Goal: Task Accomplishment & Management: Complete application form

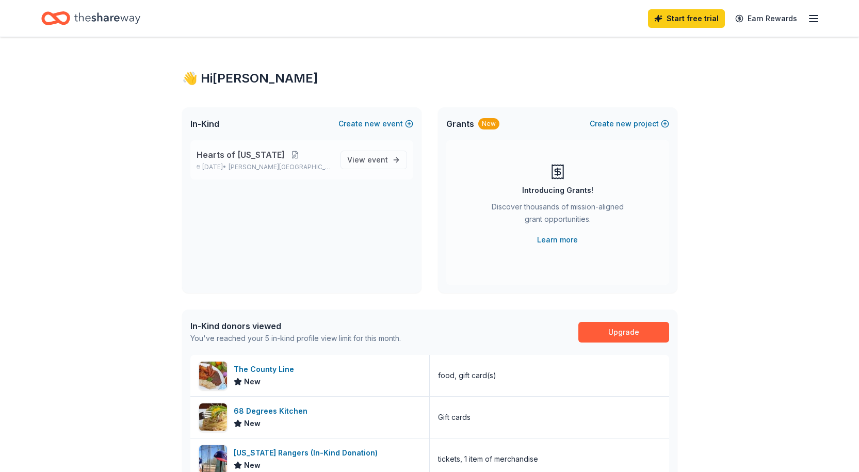
click at [285, 158] on button at bounding box center [295, 155] width 21 height 8
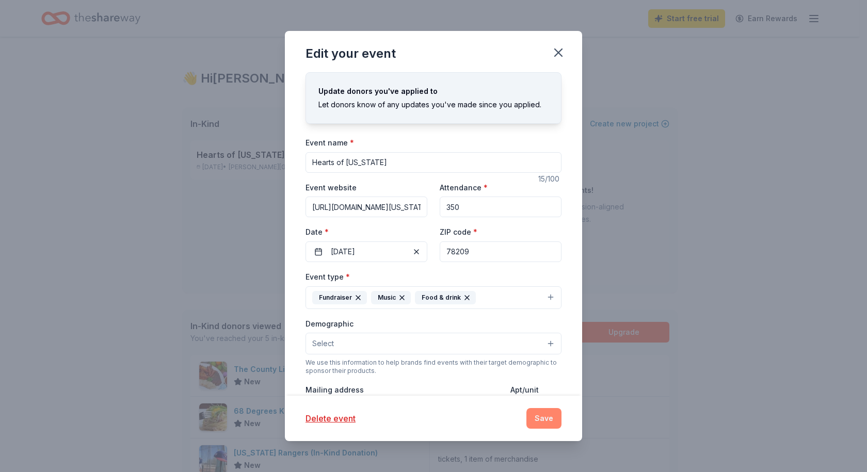
click at [540, 420] on button "Save" at bounding box center [543, 418] width 35 height 21
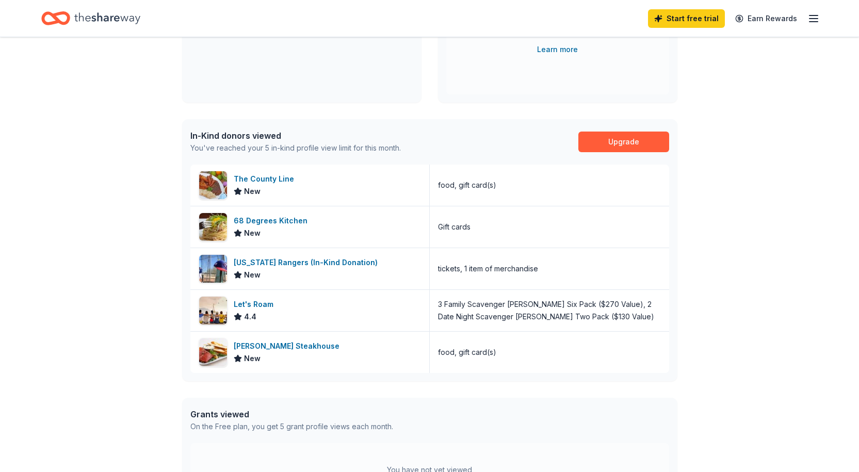
scroll to position [206, 0]
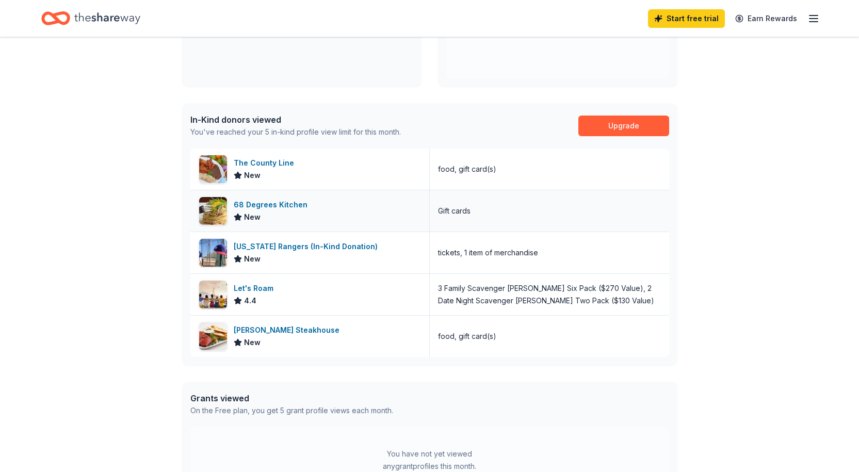
click at [254, 202] on div "68 Degrees Kitchen" at bounding box center [273, 205] width 78 height 12
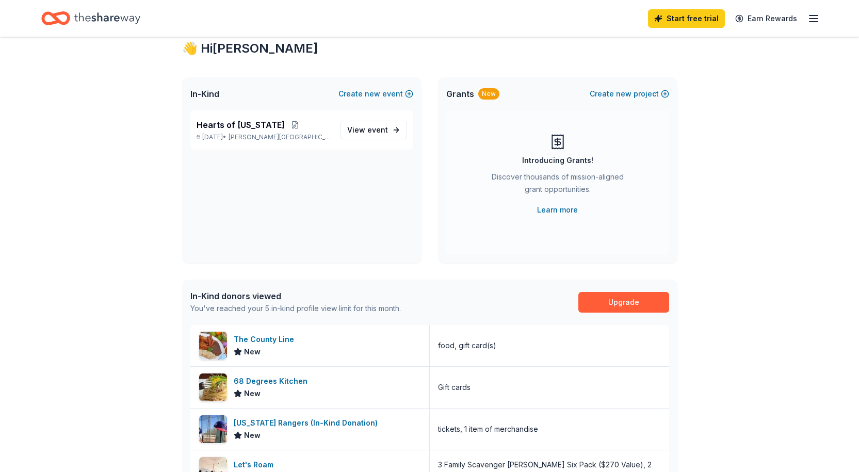
scroll to position [0, 0]
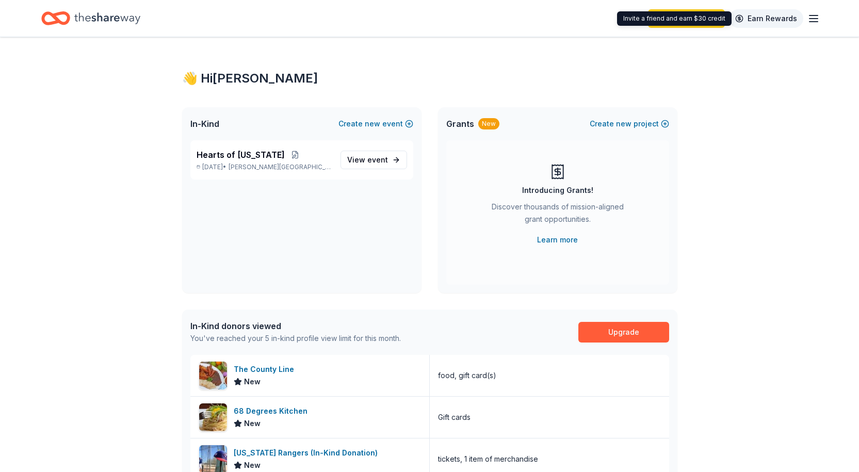
click at [757, 20] on link "Earn Rewards" at bounding box center [766, 18] width 74 height 19
click at [761, 17] on link "Earn Rewards" at bounding box center [766, 18] width 74 height 19
click at [814, 19] on line "button" at bounding box center [814, 19] width 8 height 0
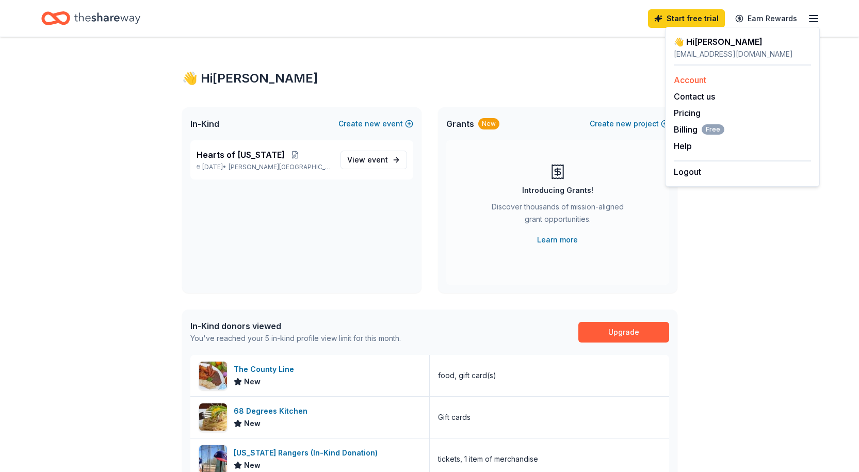
click at [679, 81] on link "Account" at bounding box center [690, 80] width 33 height 10
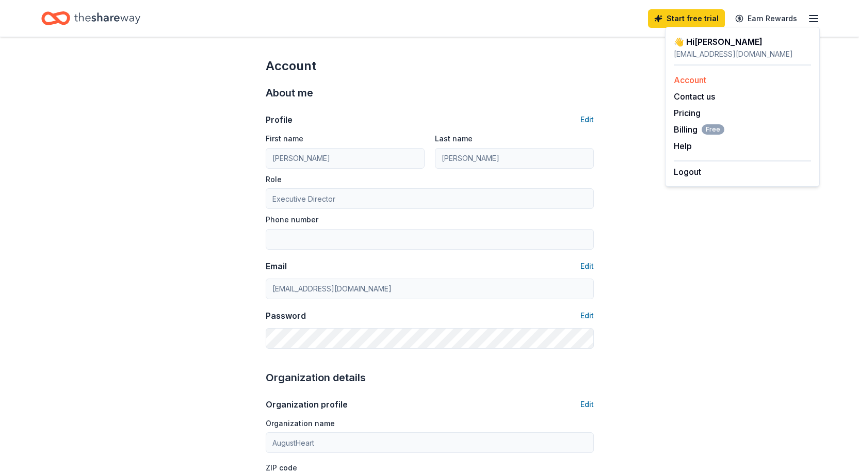
click at [679, 80] on link "Account" at bounding box center [690, 80] width 33 height 10
click at [688, 43] on div "👋 Hi Cathy" at bounding box center [742, 42] width 137 height 12
click at [679, 81] on link "Account" at bounding box center [690, 80] width 33 height 10
click at [692, 98] on button "Contact us" at bounding box center [694, 96] width 41 height 12
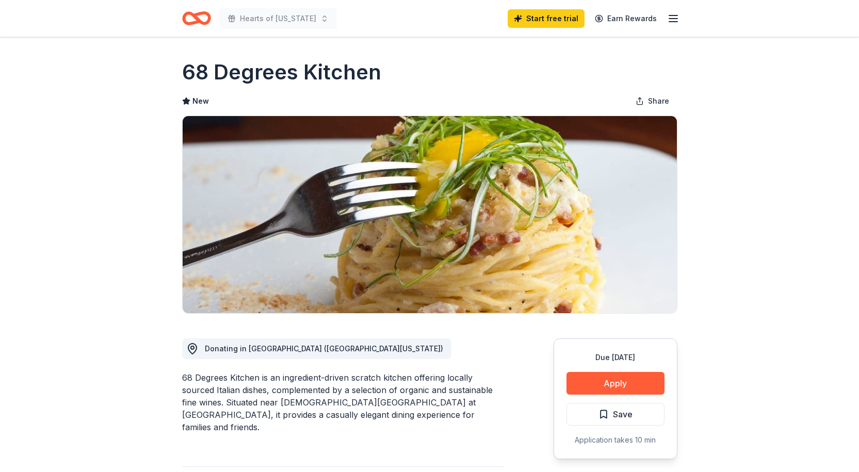
click at [667, 17] on icon "button" at bounding box center [673, 18] width 12 height 12
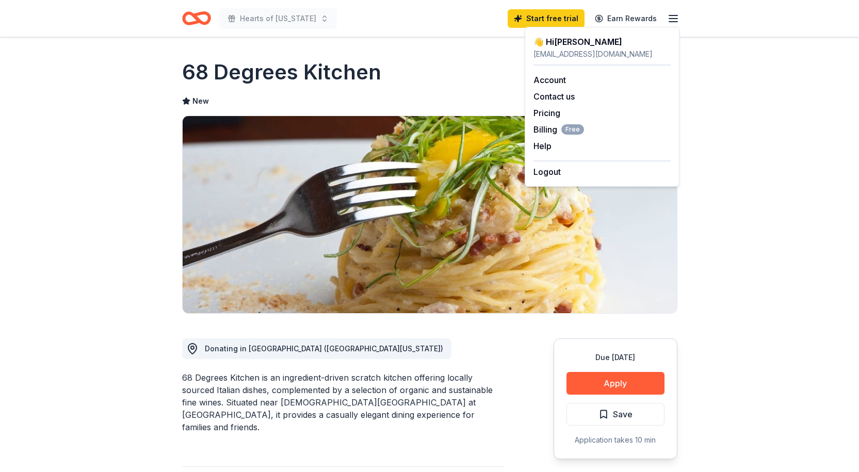
click at [572, 46] on div "👋 Hi [PERSON_NAME]" at bounding box center [602, 42] width 137 height 12
click at [439, 28] on div "Hearts of [US_STATE] Start free trial Earn Rewards" at bounding box center [430, 18] width 496 height 24
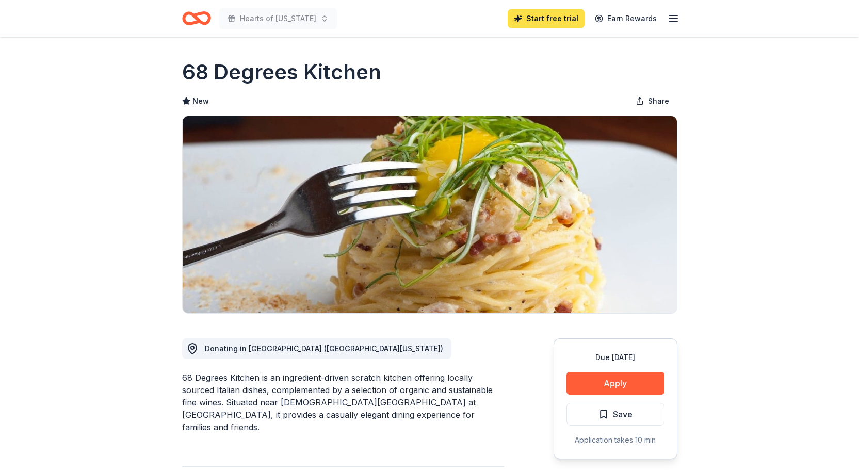
click at [557, 22] on link "Start free trial" at bounding box center [546, 18] width 77 height 19
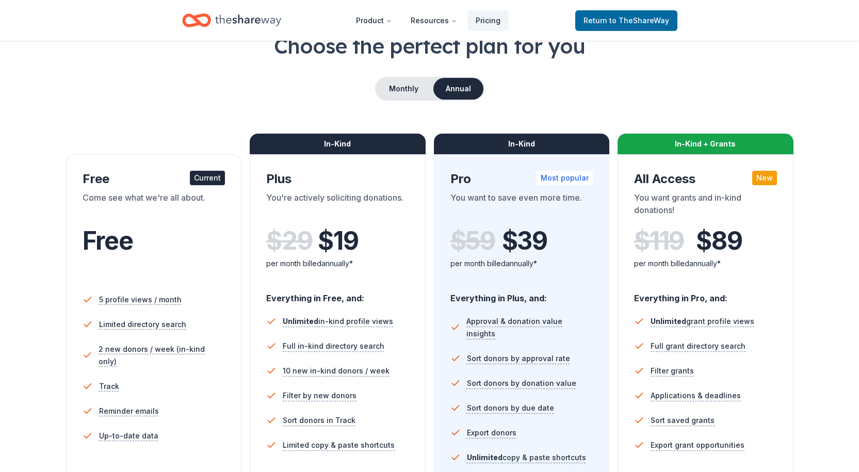
scroll to position [52, 0]
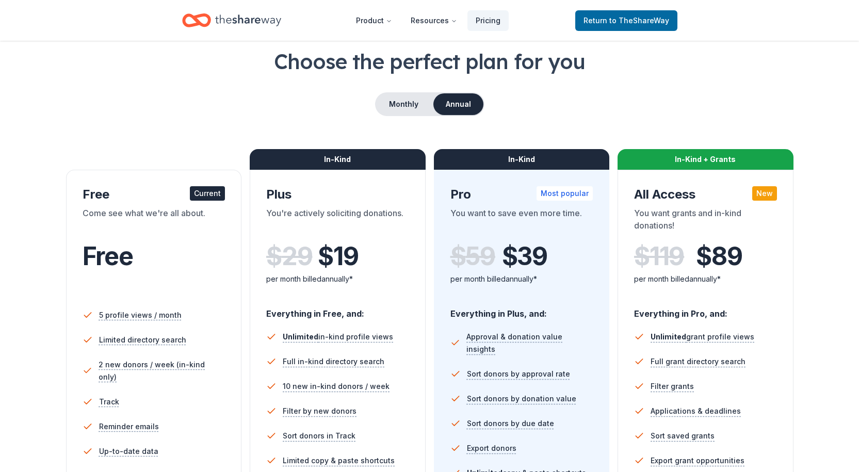
click at [207, 193] on div "Current" at bounding box center [207, 193] width 35 height 14
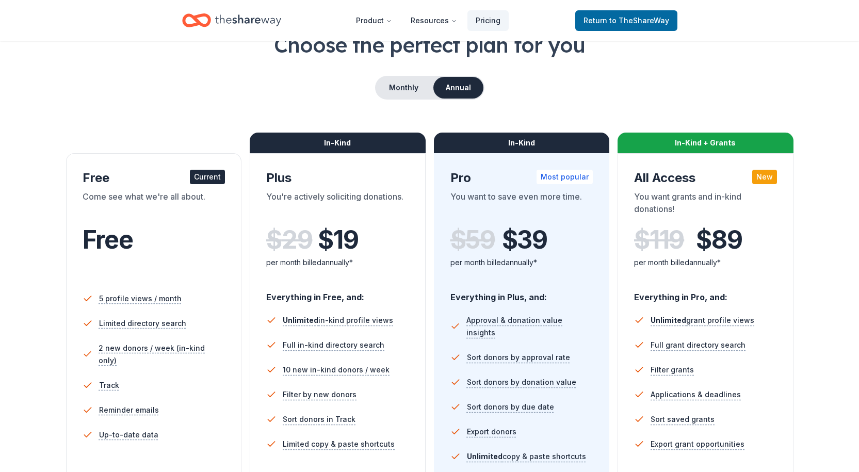
scroll to position [0, 0]
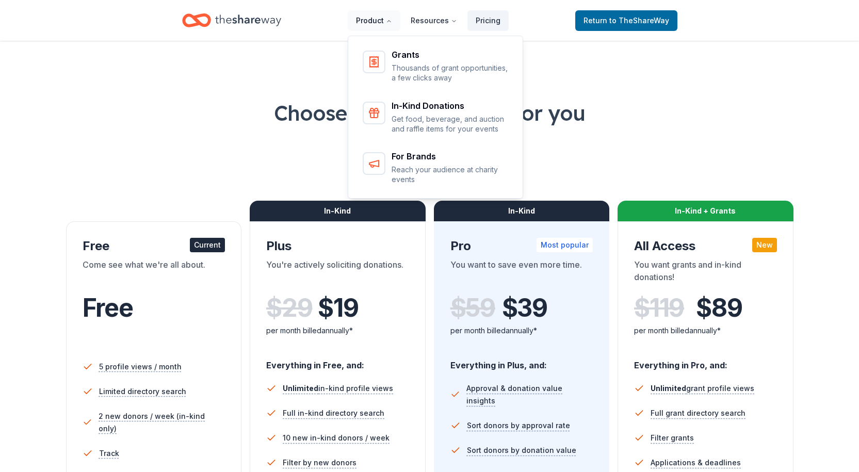
click at [370, 24] on button "Product" at bounding box center [374, 20] width 53 height 21
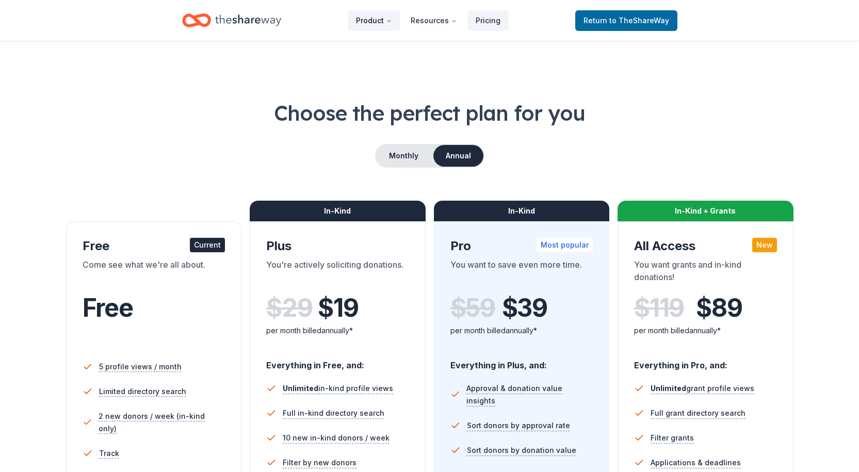
click at [397, 17] on button "Product" at bounding box center [374, 20] width 53 height 21
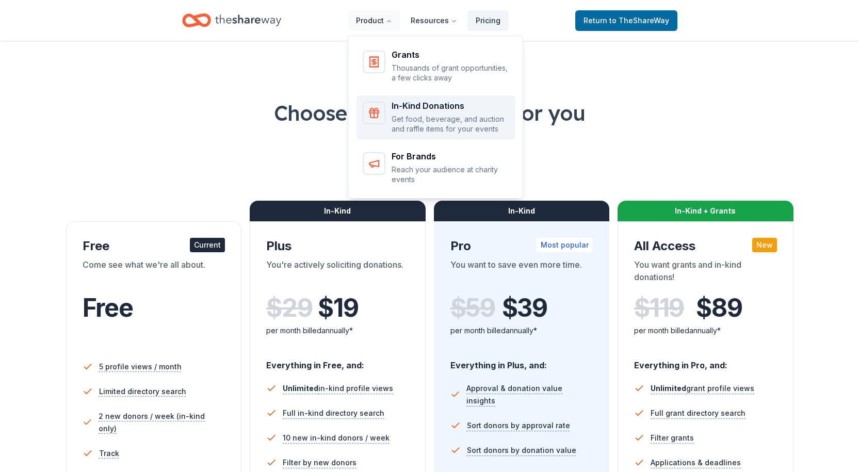
click at [408, 113] on div "In-Kind Donations Get food, beverage, and auction and raffle items for your eve…" at bounding box center [451, 118] width 118 height 33
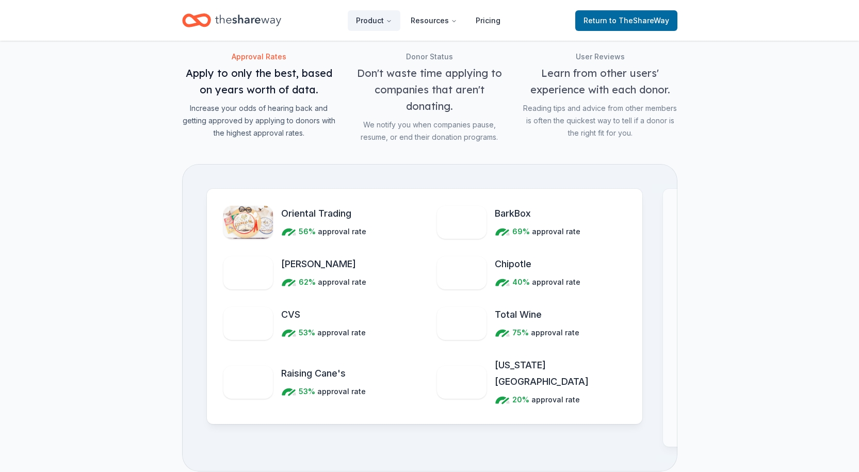
scroll to position [1136, 0]
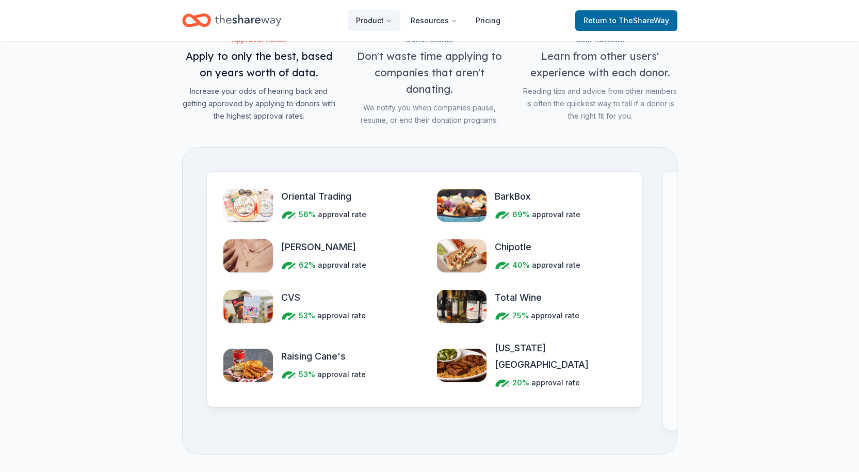
click at [469, 356] on img "Features for simplifying everyday business tasks" at bounding box center [462, 365] width 50 height 33
click at [498, 346] on span "[US_STATE][GEOGRAPHIC_DATA]" at bounding box center [560, 356] width 131 height 33
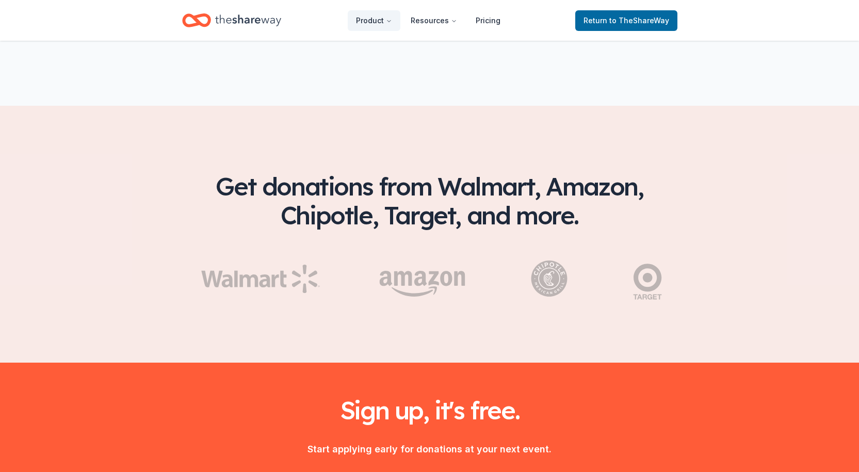
scroll to position [1650, 0]
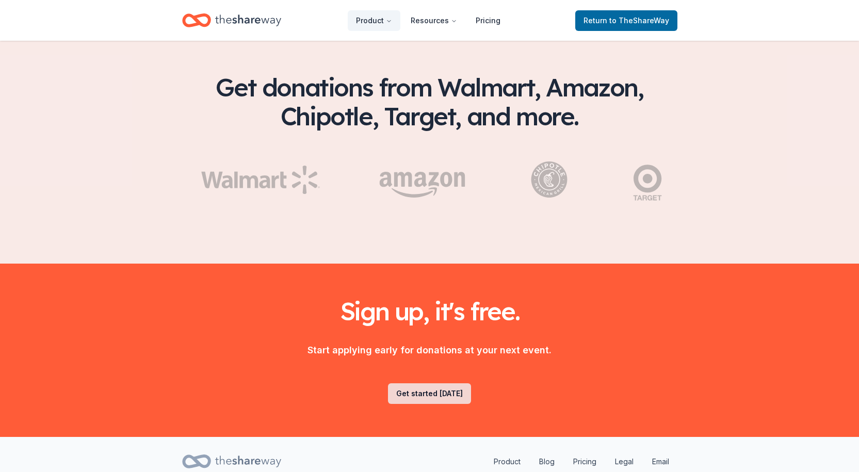
click at [438, 383] on link "Get started today" at bounding box center [429, 393] width 83 height 21
